Goal: Find specific page/section: Find specific page/section

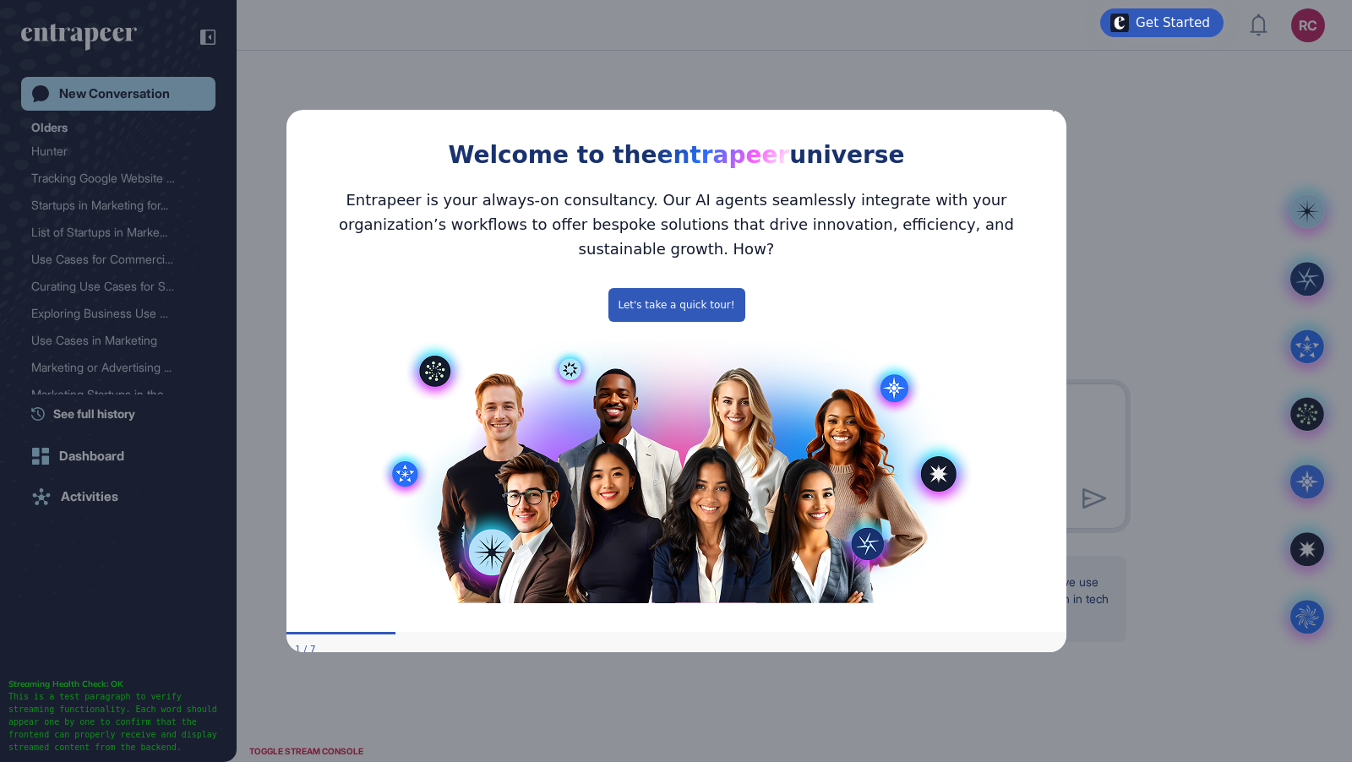
click at [1052, 111] on icon "Close Preview" at bounding box center [1055, 107] width 7 height 7
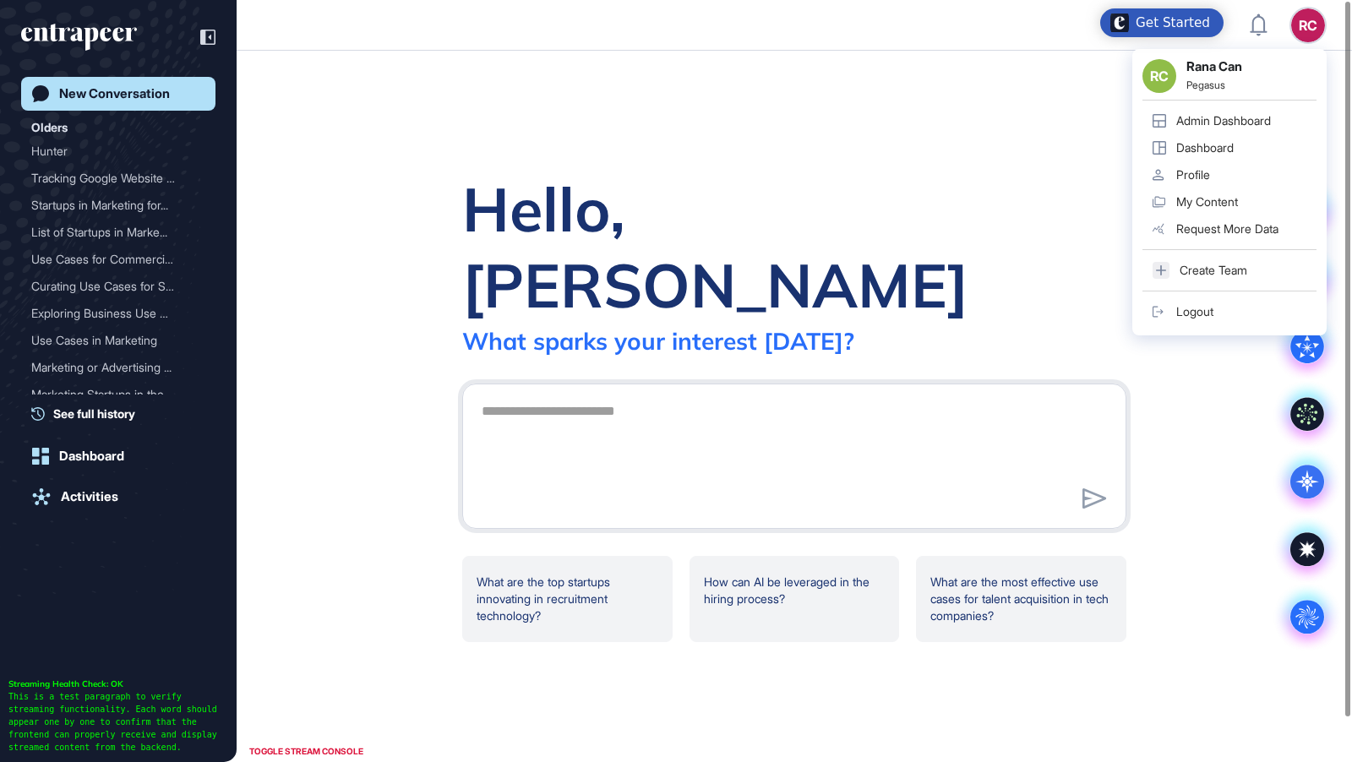
click at [1253, 119] on div "Admin Dashboard" at bounding box center [1223, 121] width 95 height 14
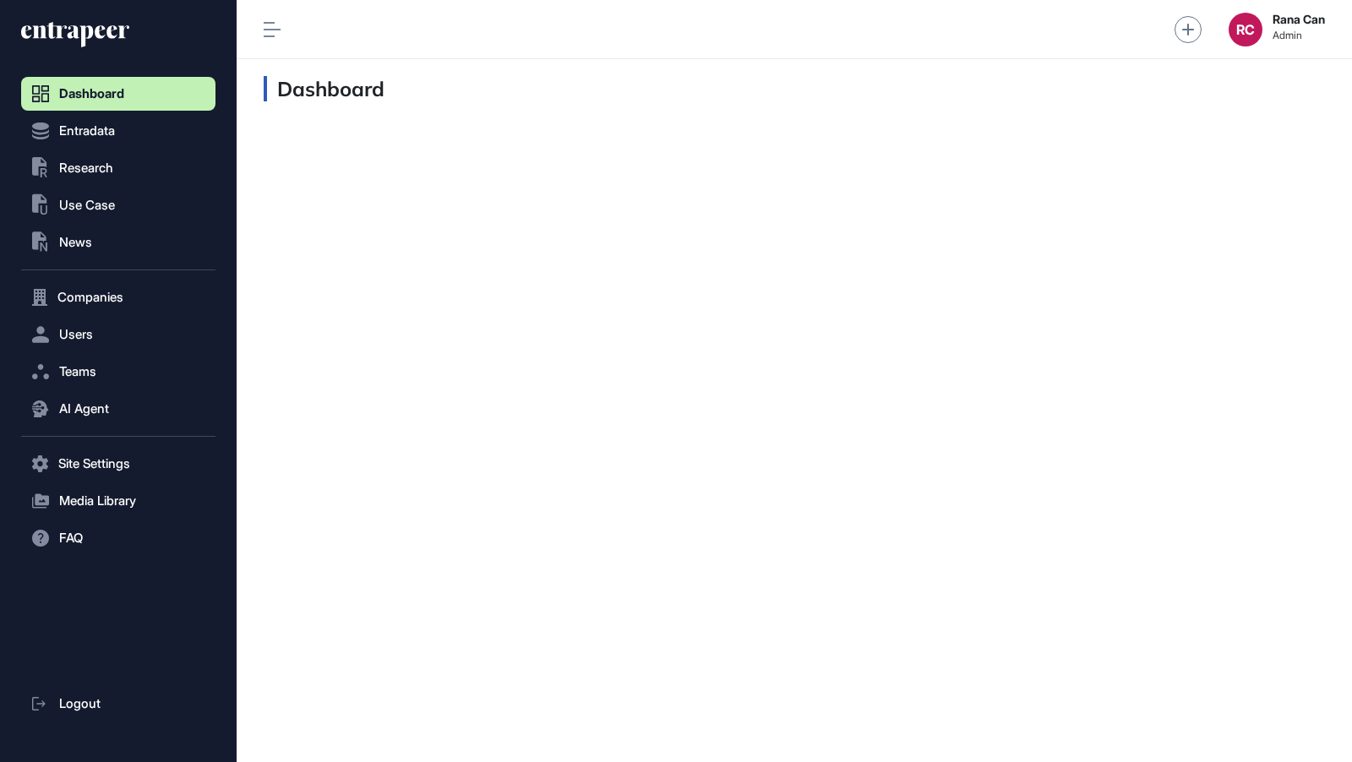
scroll to position [1, 1]
click at [72, 337] on span "Users" at bounding box center [76, 335] width 34 height 14
click at [90, 363] on span "User List" at bounding box center [78, 370] width 47 height 14
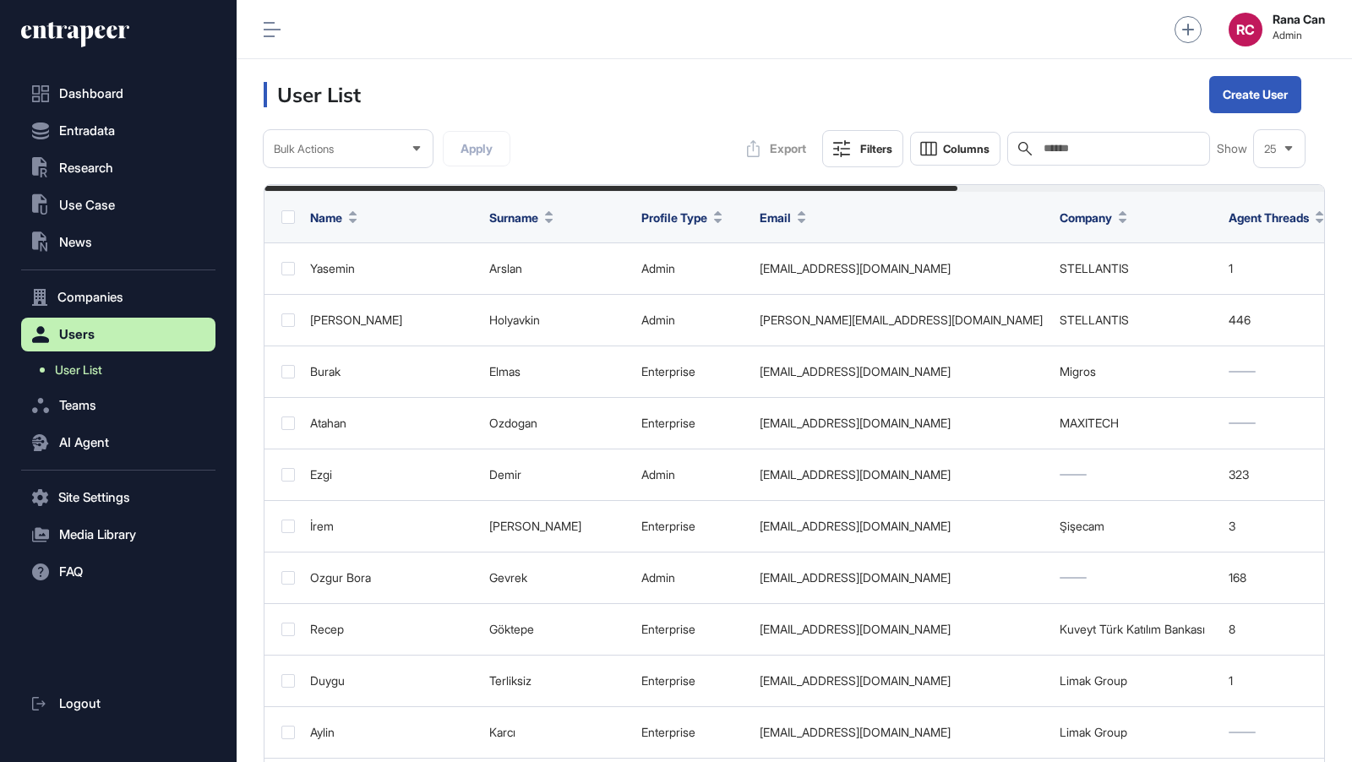
scroll to position [762, 1115]
click at [1129, 144] on input "text" at bounding box center [1120, 149] width 157 height 14
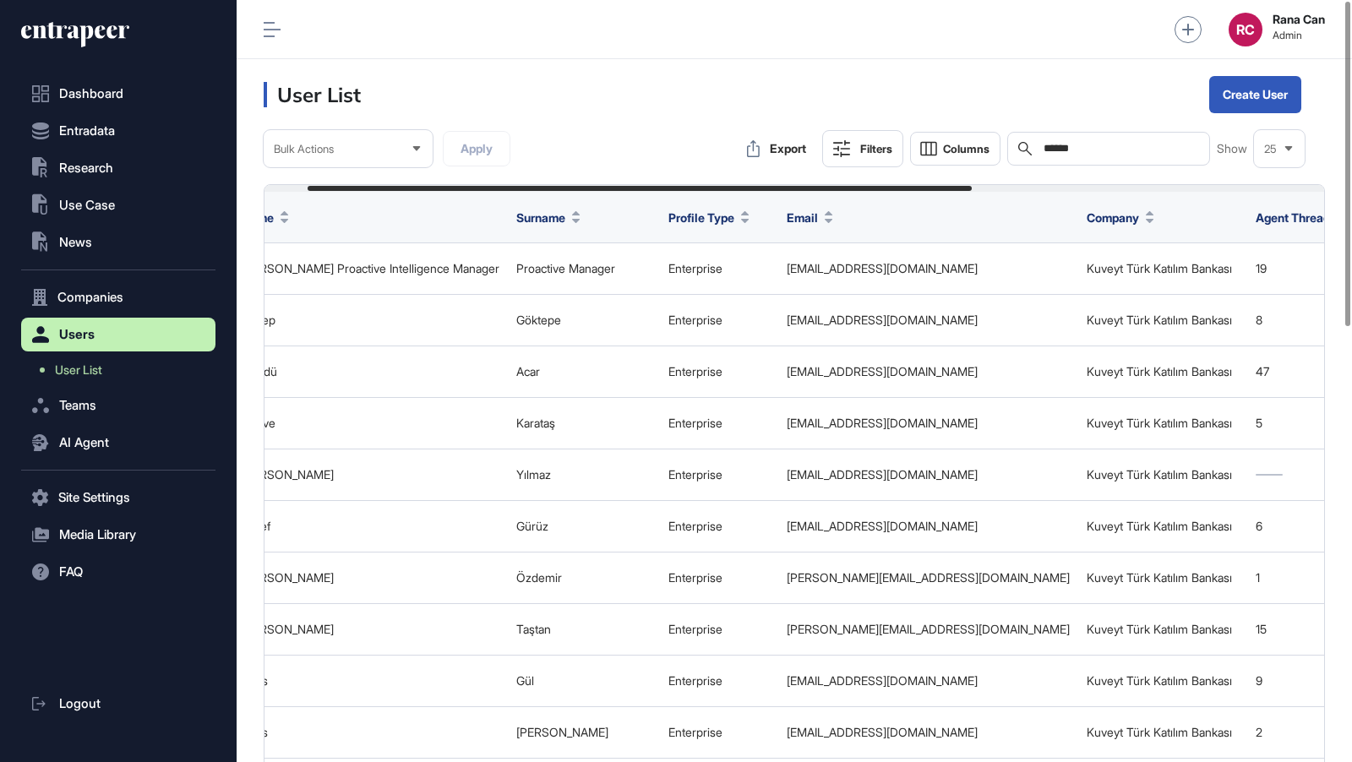
type input "******"
